Goal: Information Seeking & Learning: Learn about a topic

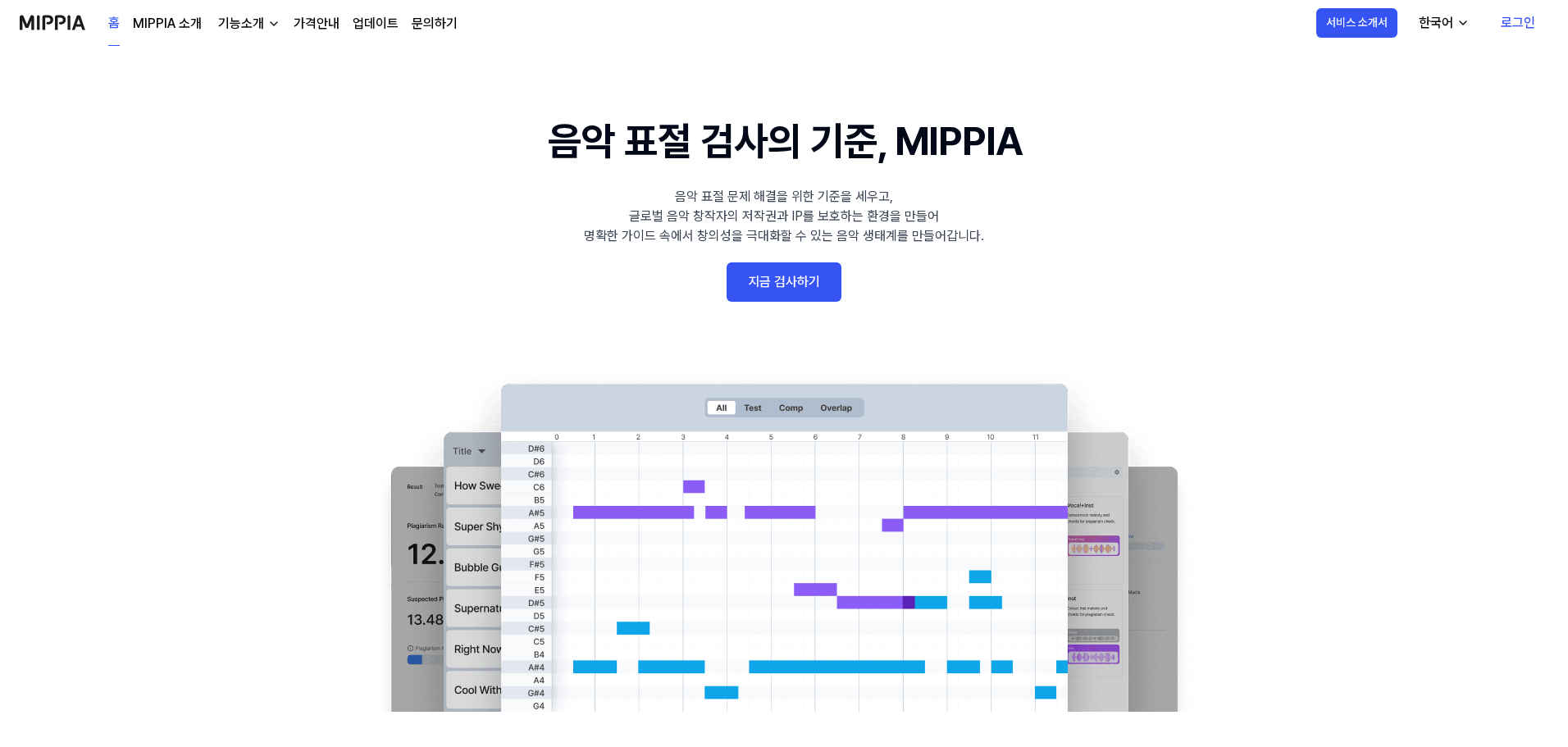
click at [797, 271] on link "지금 검사하기" at bounding box center [784, 281] width 114 height 40
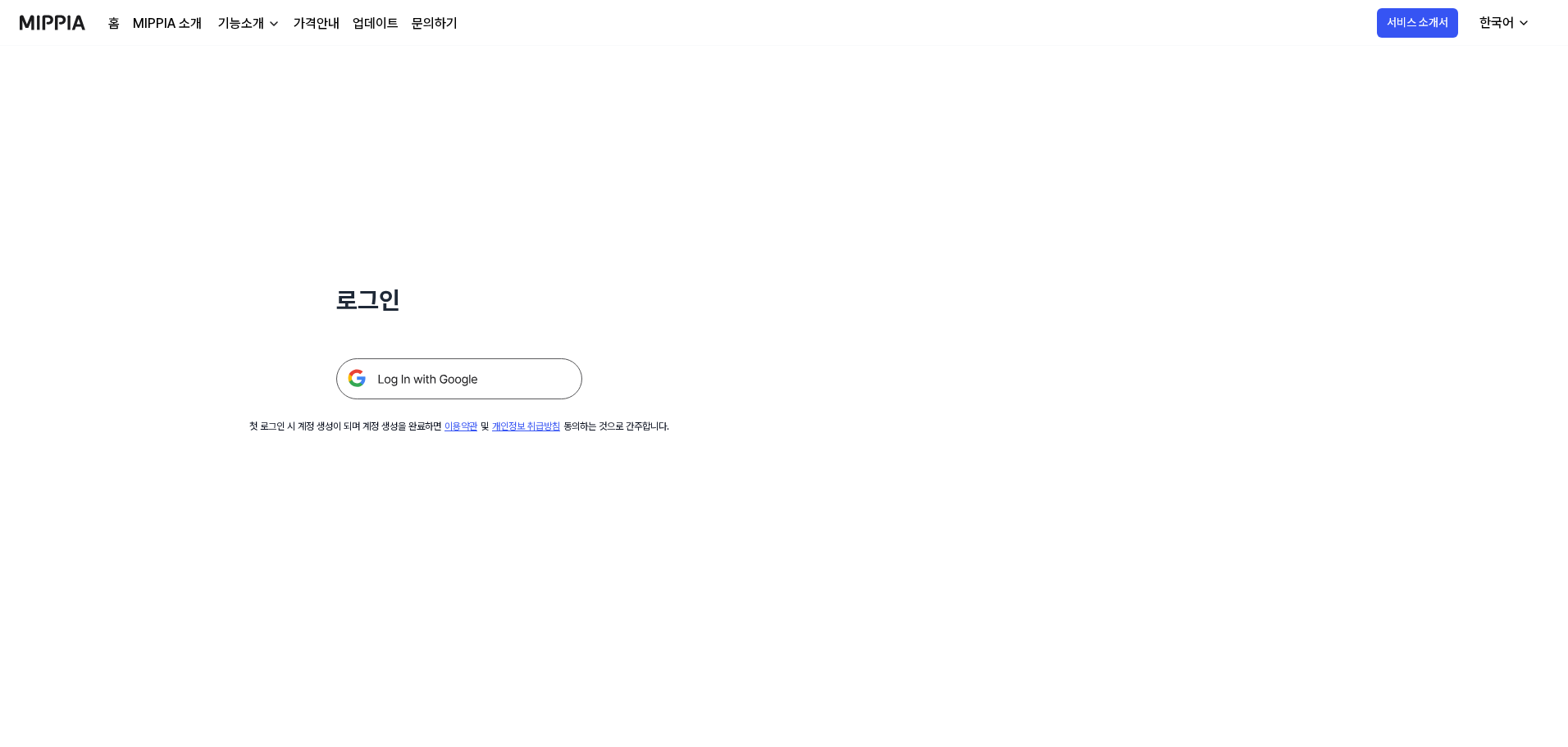
click at [512, 381] on img at bounding box center [458, 378] width 246 height 41
click at [305, 23] on link "가격안내" at bounding box center [316, 23] width 46 height 19
